Goal: Task Accomplishment & Management: Use online tool/utility

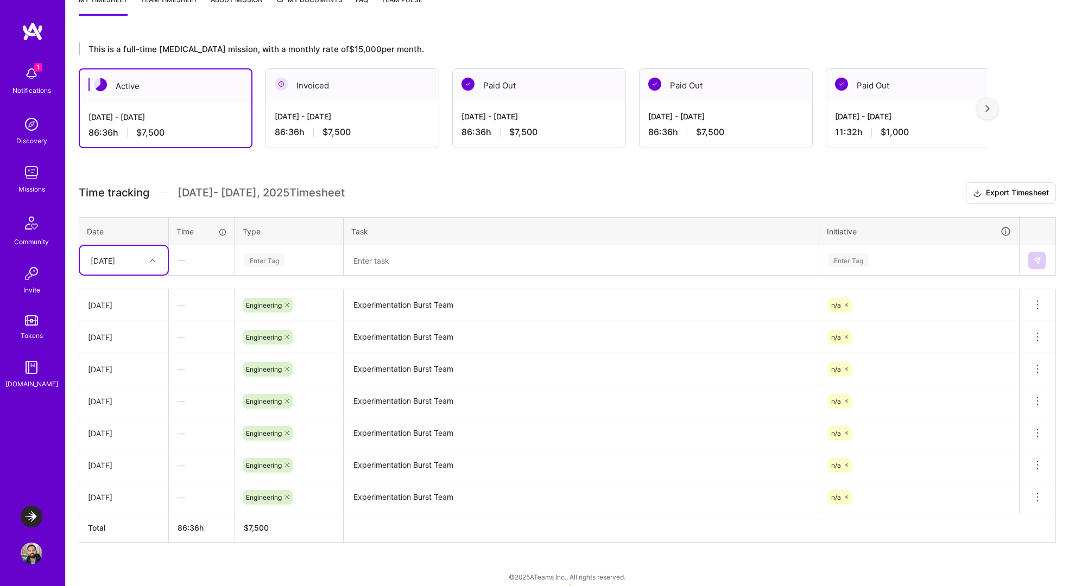
scroll to position [167, 0]
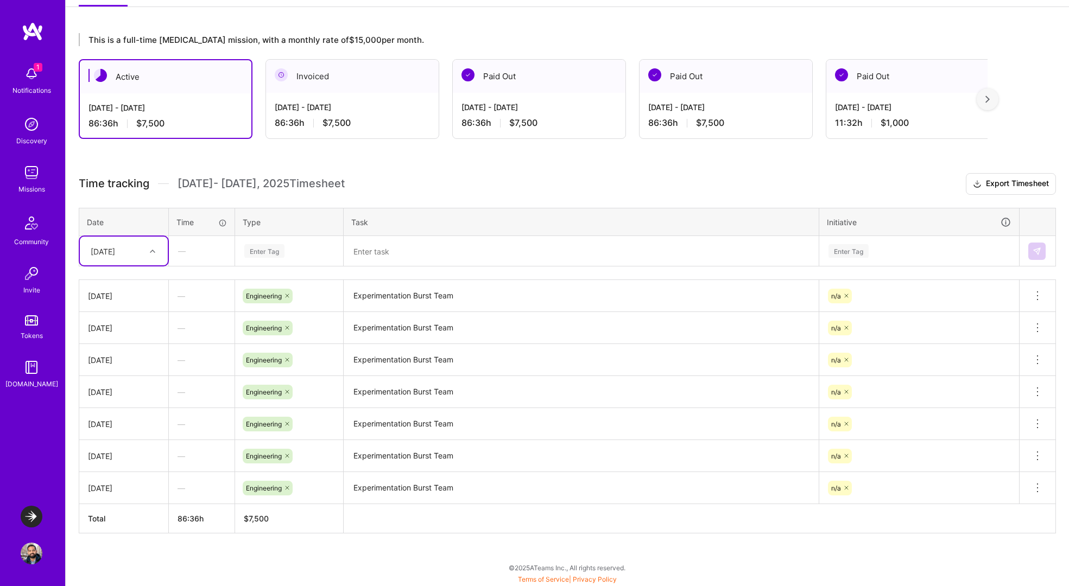
click at [143, 253] on div "[DATE]" at bounding box center [115, 251] width 60 height 18
click at [124, 420] on div "[DATE]" at bounding box center [124, 420] width 88 height 20
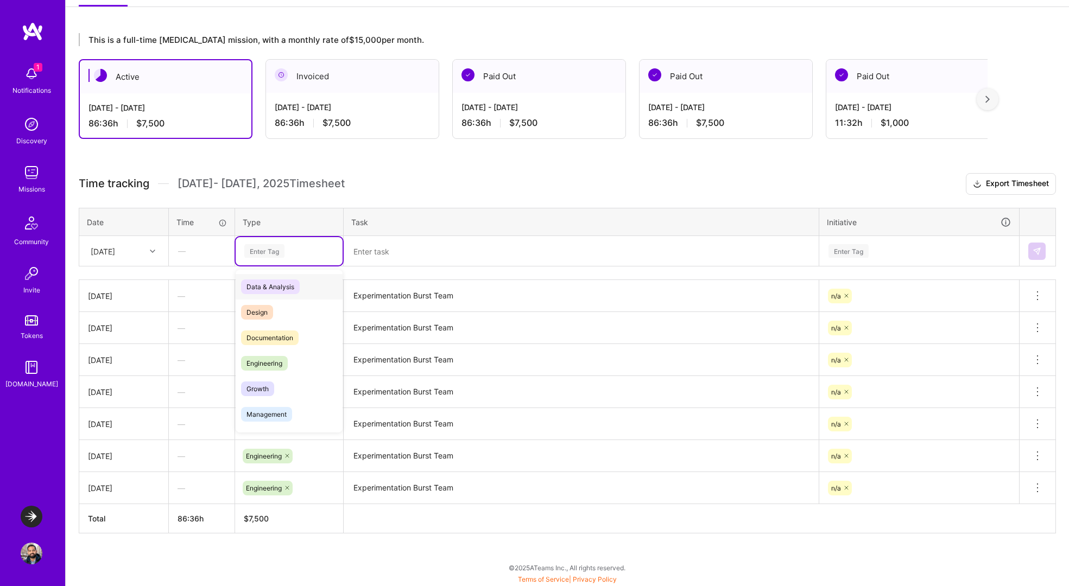
click at [288, 239] on div "Enter Tag" at bounding box center [289, 251] width 107 height 28
click at [267, 364] on span "Engineering" at bounding box center [264, 363] width 47 height 15
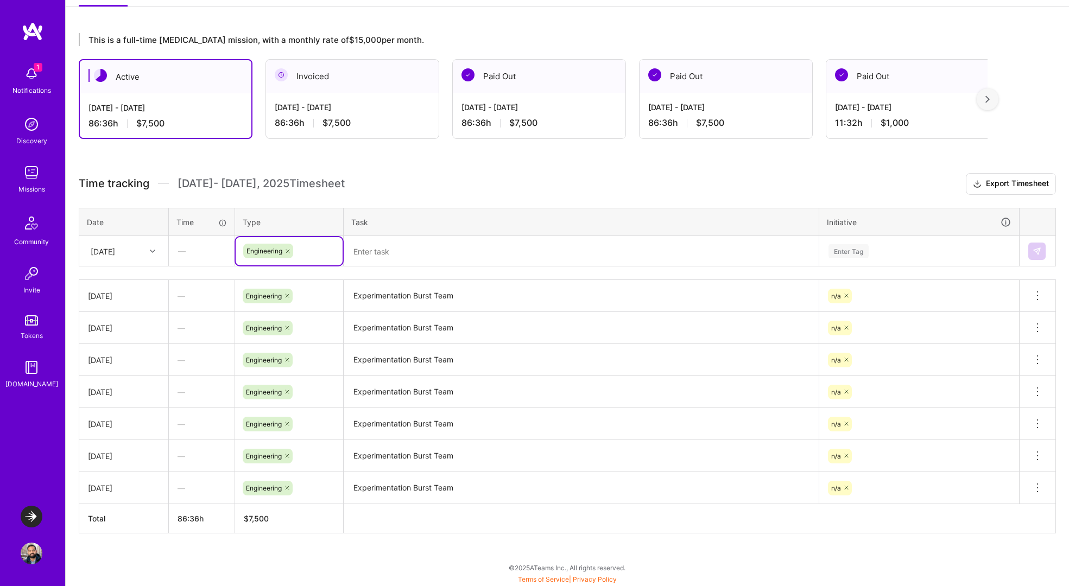
click at [371, 293] on textarea "Experimentation Burst Team" at bounding box center [581, 296] width 473 height 30
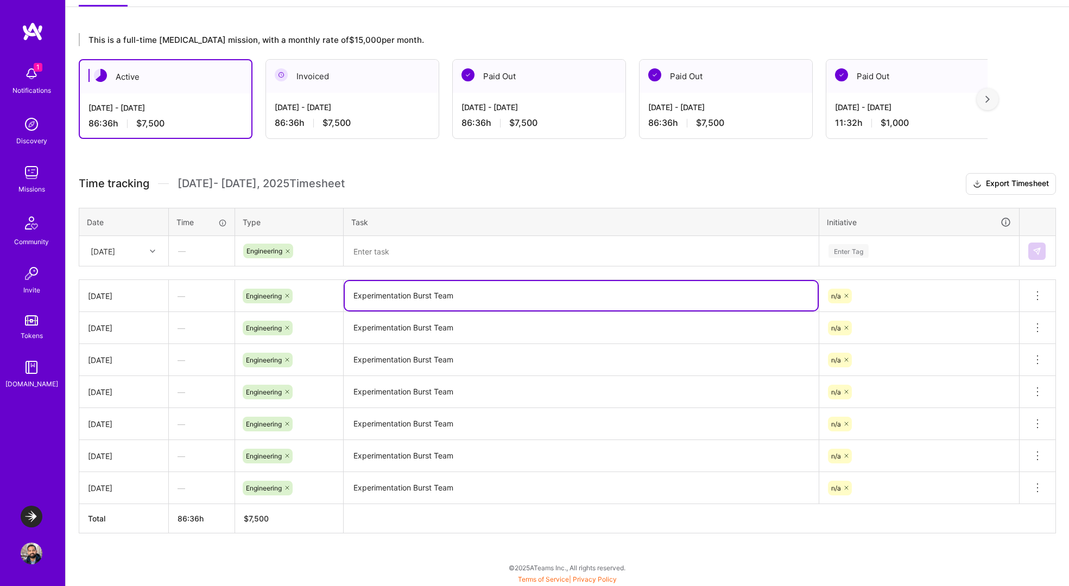
drag, startPoint x: 371, startPoint y: 293, endPoint x: 451, endPoint y: 293, distance: 80.4
click at [451, 293] on textarea "Experimentation Burst Team" at bounding box center [581, 295] width 473 height 29
click at [452, 251] on textarea at bounding box center [581, 251] width 473 height 29
paste textarea "Experimentation Burst Team"
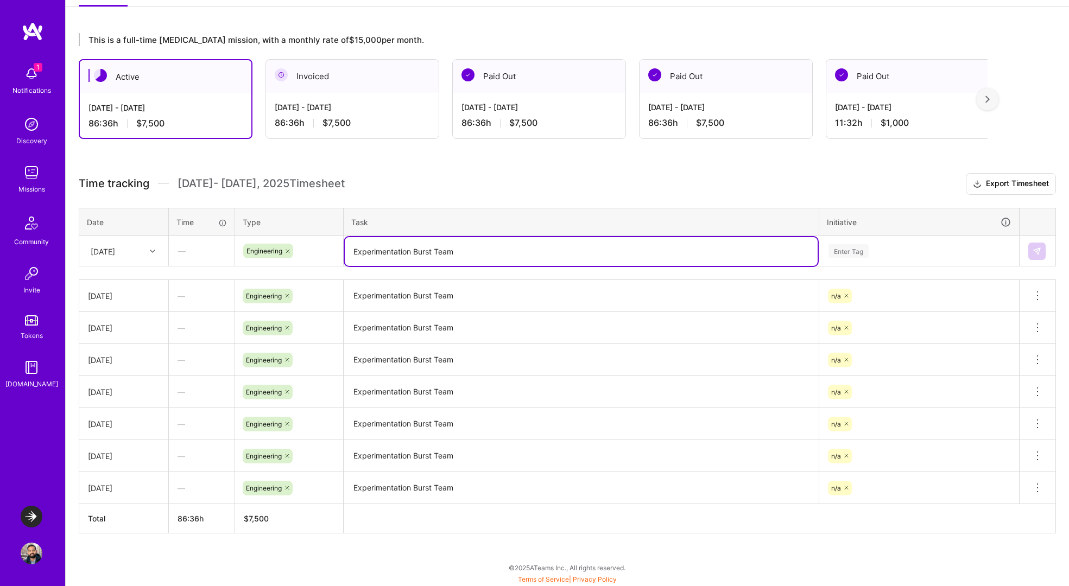
type textarea "Experimentation Burst Team"
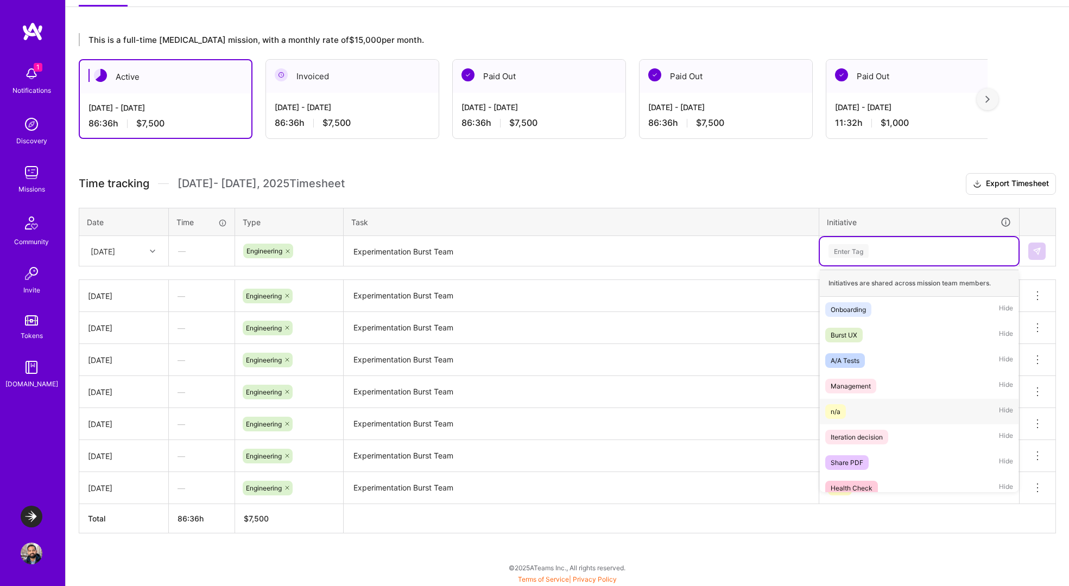
click at [840, 411] on div "n/a" at bounding box center [836, 411] width 10 height 11
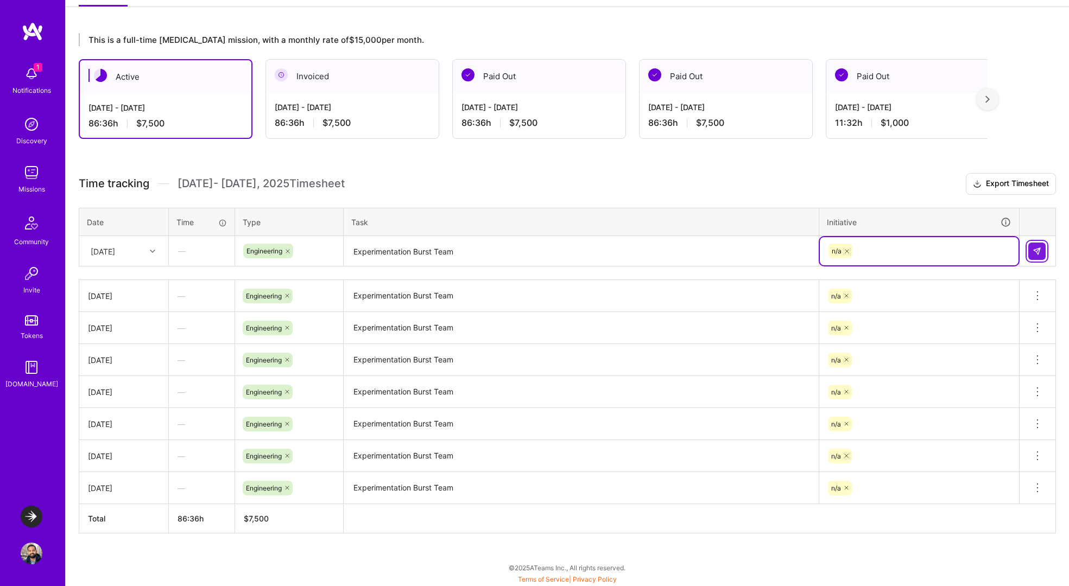
click at [1035, 251] on img at bounding box center [1037, 251] width 9 height 9
